Goal: Transaction & Acquisition: Subscribe to service/newsletter

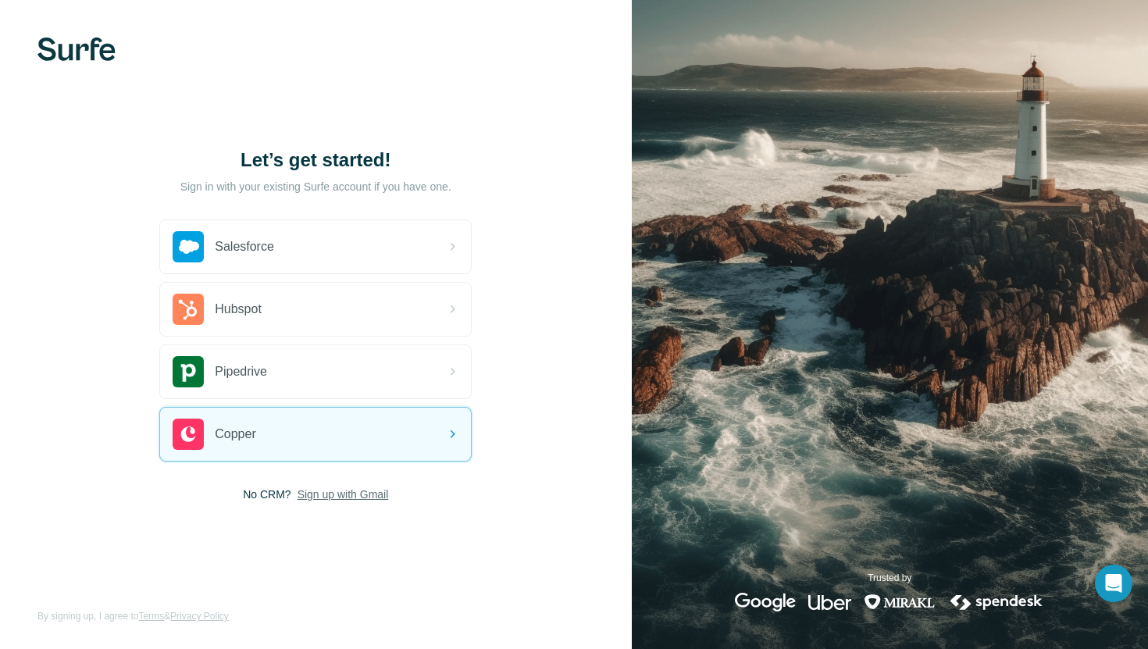
click at [345, 495] on span "Sign up with Gmail" at bounding box center [342, 494] width 91 height 16
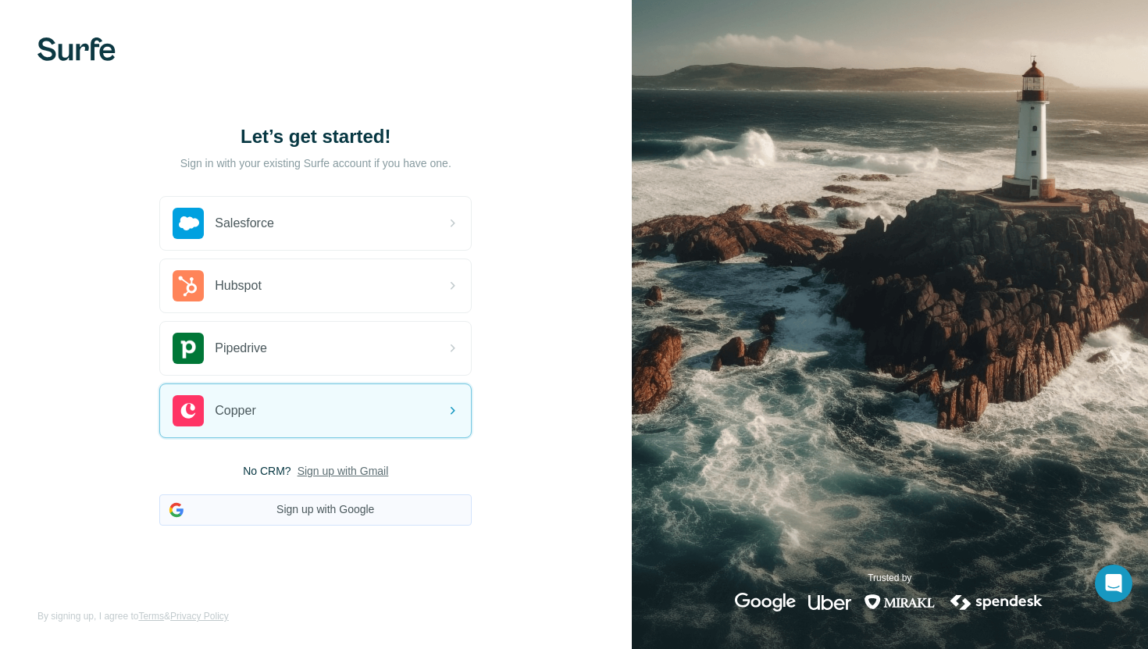
click at [329, 509] on button "Sign up with Google" at bounding box center [315, 509] width 312 height 31
